Goal: Check status: Check status

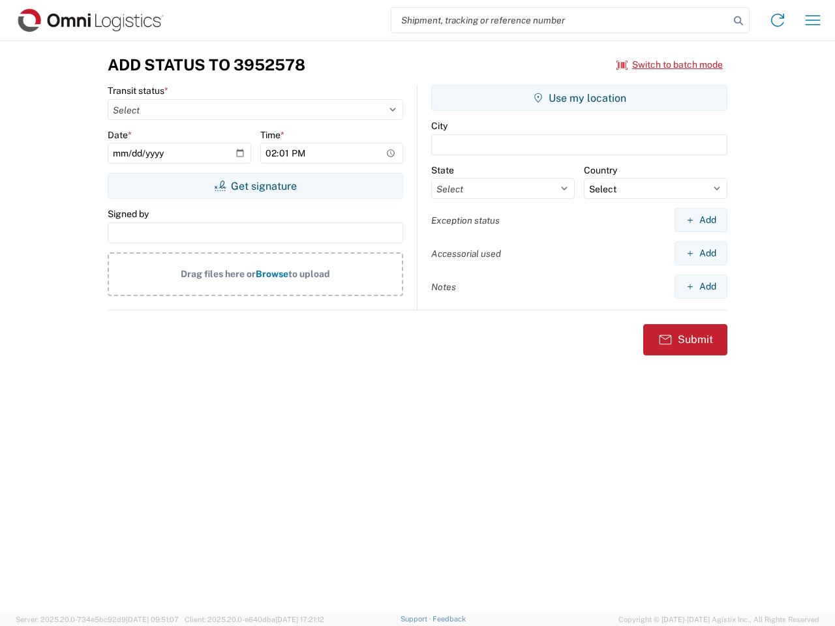
click at [560, 20] on input "search" at bounding box center [560, 20] width 338 height 25
click at [738, 21] on icon at bounding box center [738, 21] width 18 height 18
click at [777, 20] on icon at bounding box center [777, 20] width 21 height 21
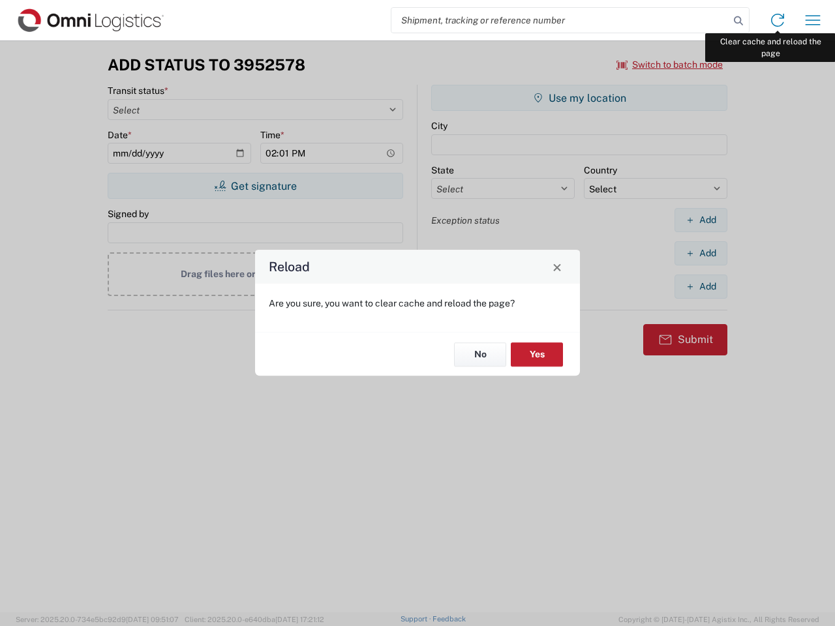
click at [813, 20] on div "Reload Are you sure, you want to clear cache and reload the page? No Yes" at bounding box center [417, 313] width 835 height 626
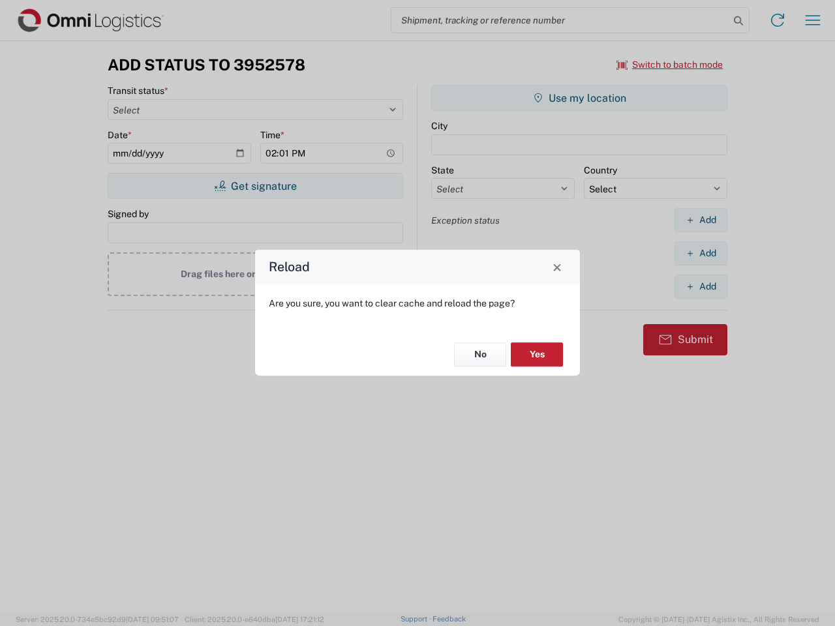
click at [670, 65] on div "Reload Are you sure, you want to clear cache and reload the page? No Yes" at bounding box center [417, 313] width 835 height 626
click at [255, 186] on div "Reload Are you sure, you want to clear cache and reload the page? No Yes" at bounding box center [417, 313] width 835 height 626
click at [579, 98] on div "Reload Are you sure, you want to clear cache and reload the page? No Yes" at bounding box center [417, 313] width 835 height 626
click at [700, 220] on div "Reload Are you sure, you want to clear cache and reload the page? No Yes" at bounding box center [417, 313] width 835 height 626
click at [700, 253] on div "Reload Are you sure, you want to clear cache and reload the page? No Yes" at bounding box center [417, 313] width 835 height 626
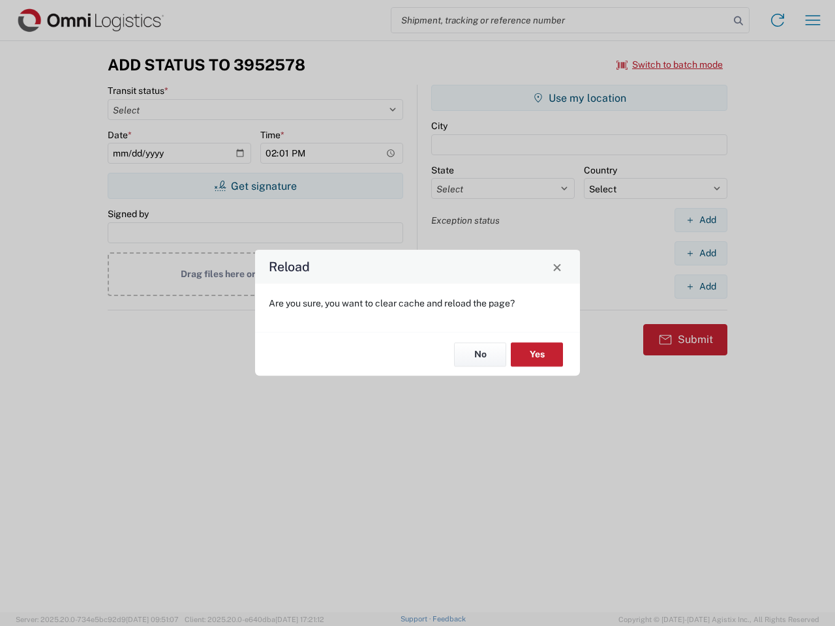
click at [700, 286] on div "Reload Are you sure, you want to clear cache and reload the page? No Yes" at bounding box center [417, 313] width 835 height 626
